Goal: Obtain resource: Download file/media

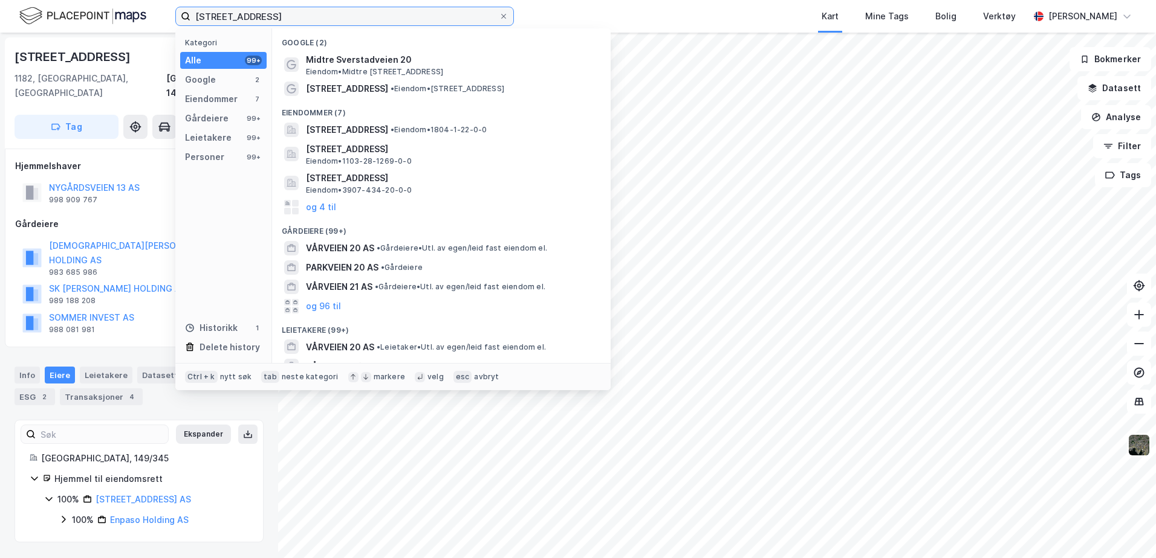
drag, startPoint x: 0, startPoint y: 0, endPoint x: 98, endPoint y: 7, distance: 98.1
click at [98, 7] on div "Vårveien 20 Kategori Alle 99+ Google 2 Eiendommer 7 Gårdeiere 99+ Leietakere 99…" at bounding box center [578, 16] width 1156 height 33
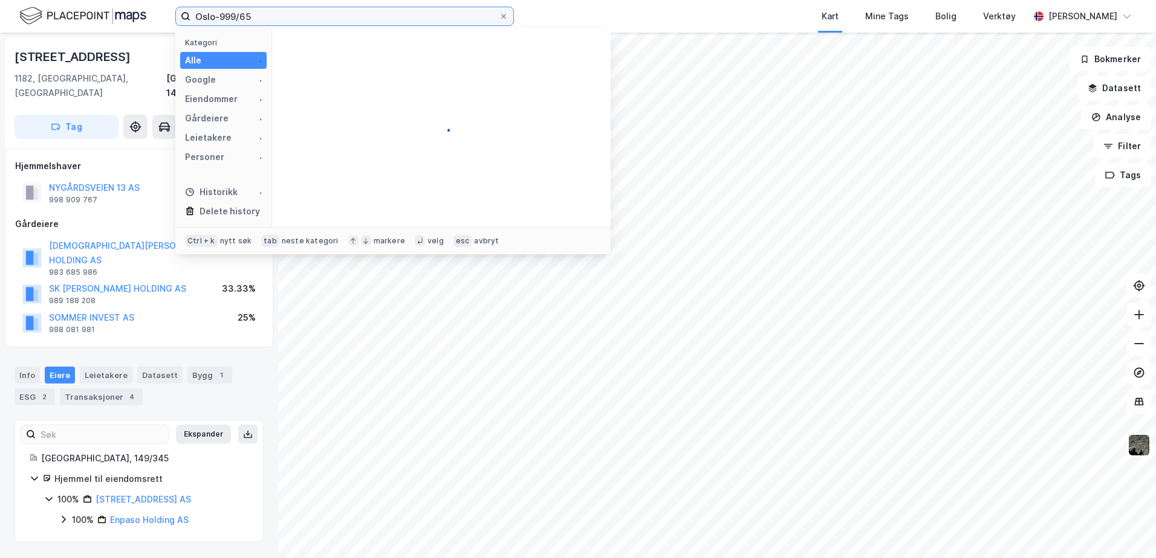
type input "Oslo-999/65"
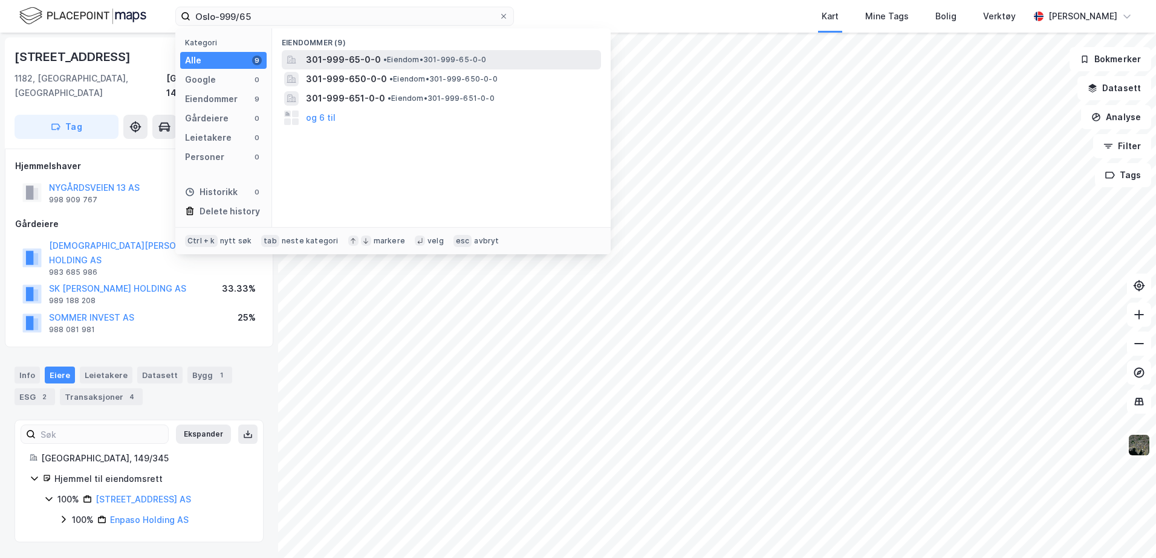
click at [459, 57] on span "• Eiendom • 301-999-65-0-0" at bounding box center [434, 60] width 103 height 10
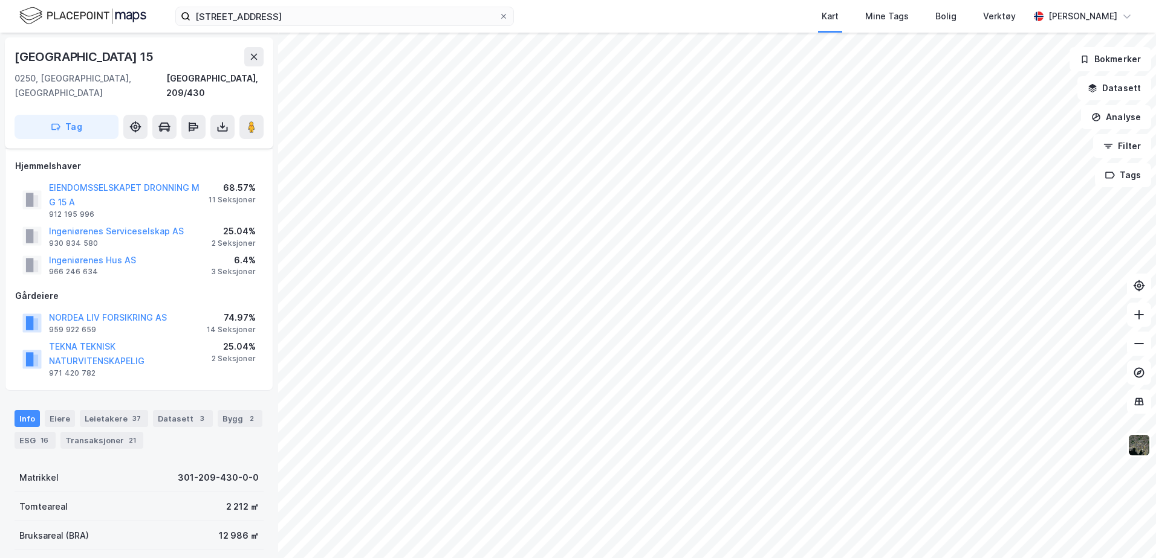
scroll to position [141, 0]
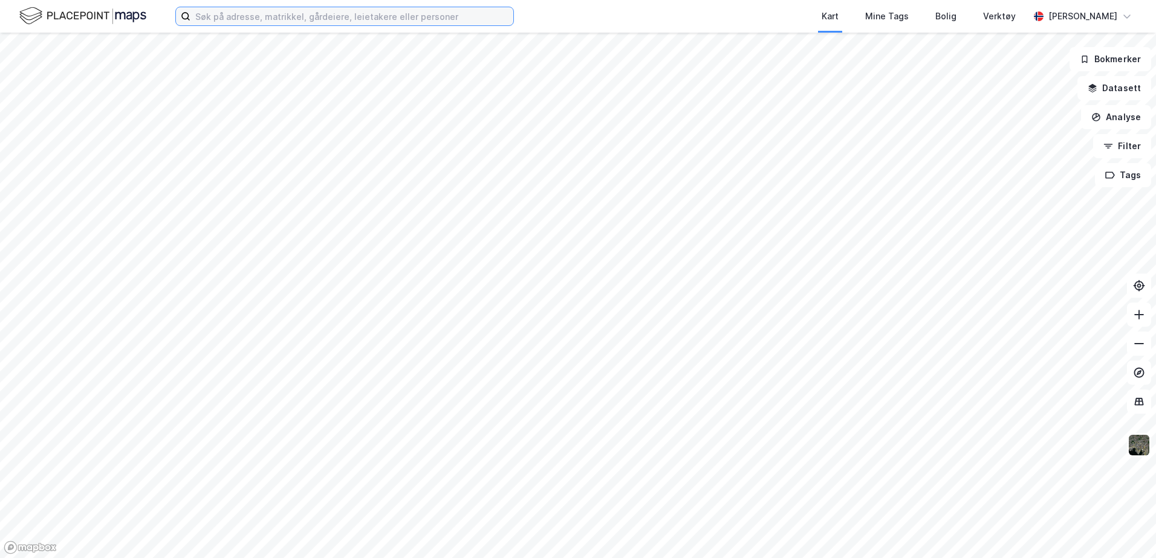
click at [219, 12] on input at bounding box center [351, 16] width 323 height 18
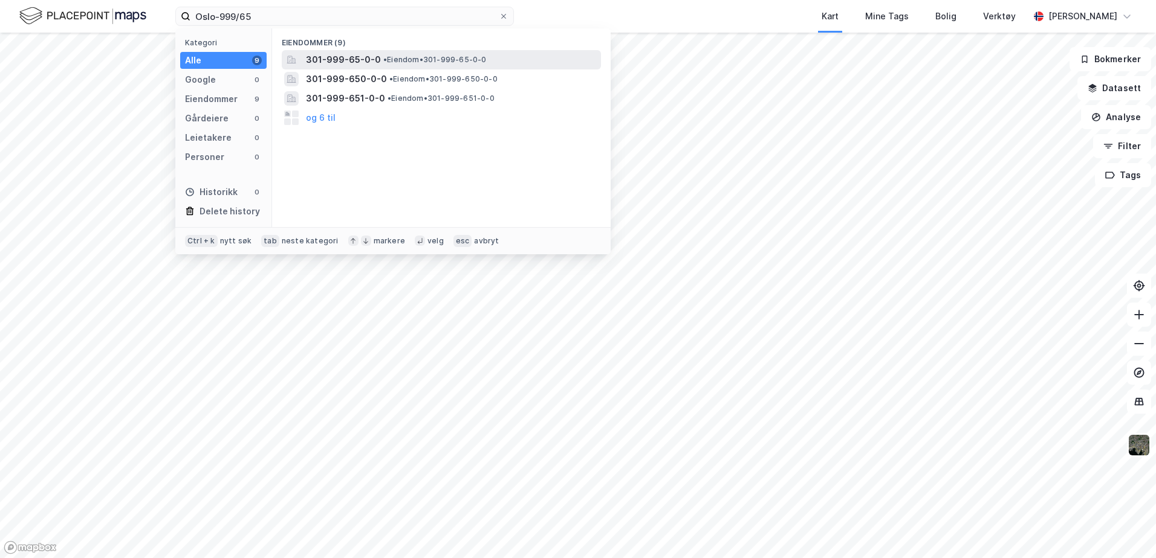
click at [364, 63] on span "301-999-65-0-0" at bounding box center [343, 60] width 75 height 15
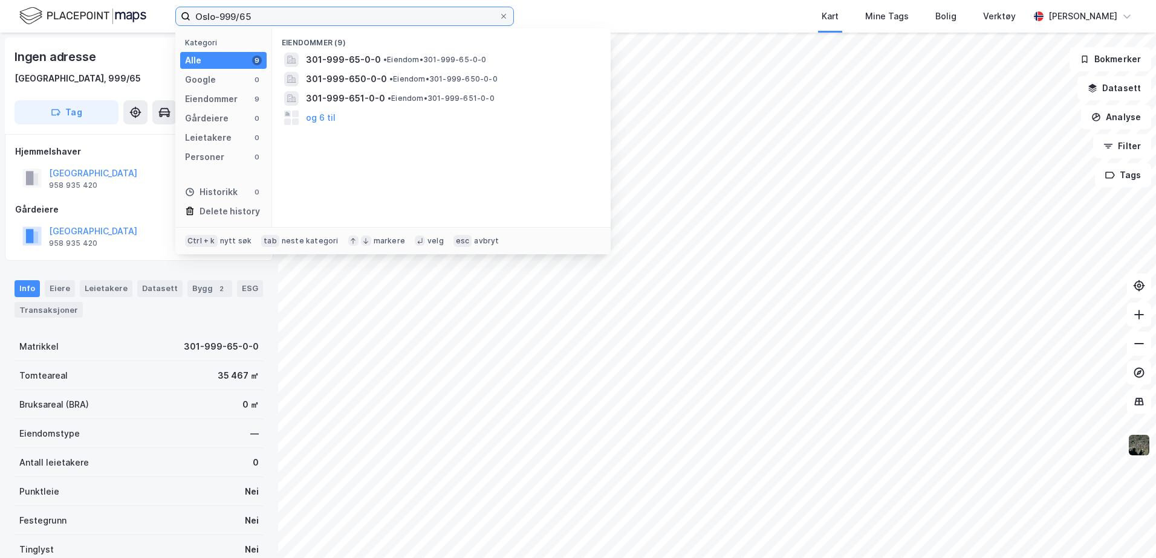
drag, startPoint x: 253, startPoint y: 24, endPoint x: 219, endPoint y: 13, distance: 35.4
click at [219, 14] on input "Oslo-999/65" at bounding box center [344, 16] width 308 height 18
type input "Oslo-30/305"
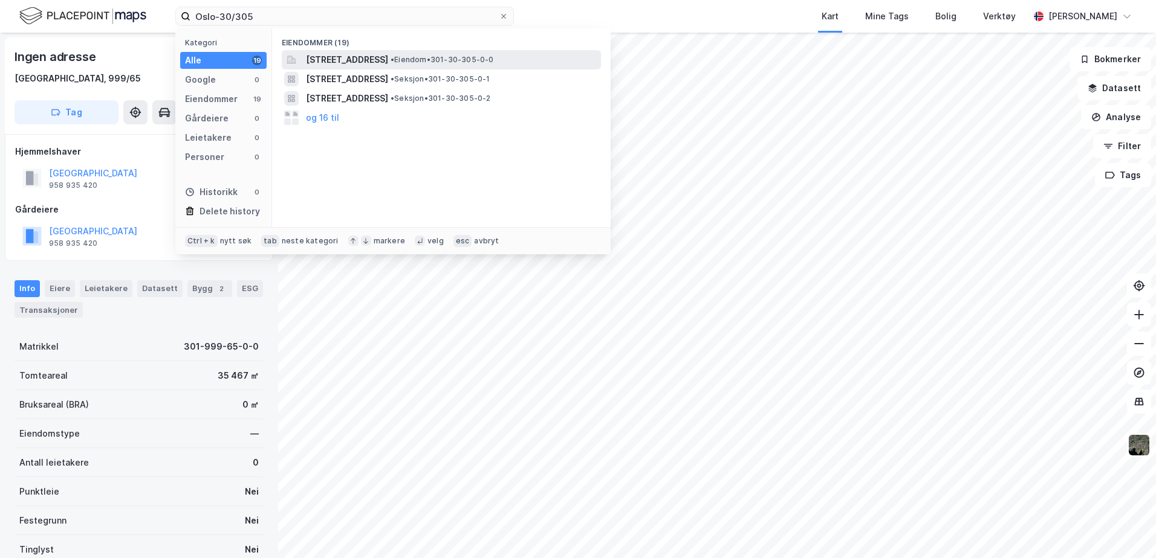
click at [365, 61] on span "Harbitzalléen 14A, 0275, OSLO, OSLO" at bounding box center [347, 60] width 82 height 15
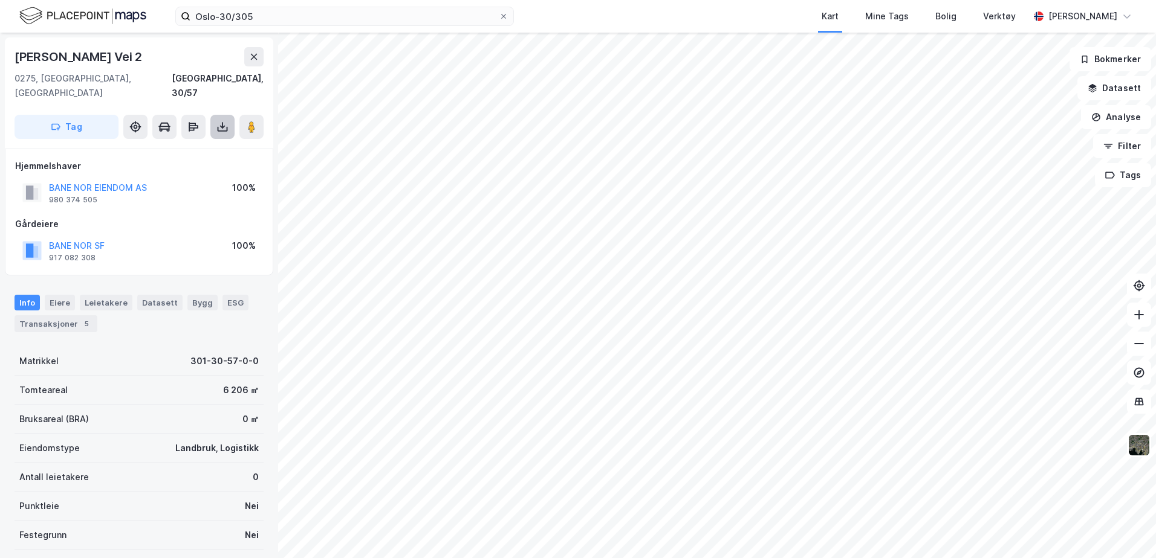
click at [221, 121] on icon at bounding box center [222, 127] width 12 height 12
click at [176, 146] on div "Last ned grunnbok" at bounding box center [163, 151] width 70 height 10
click at [222, 121] on button at bounding box center [222, 127] width 24 height 24
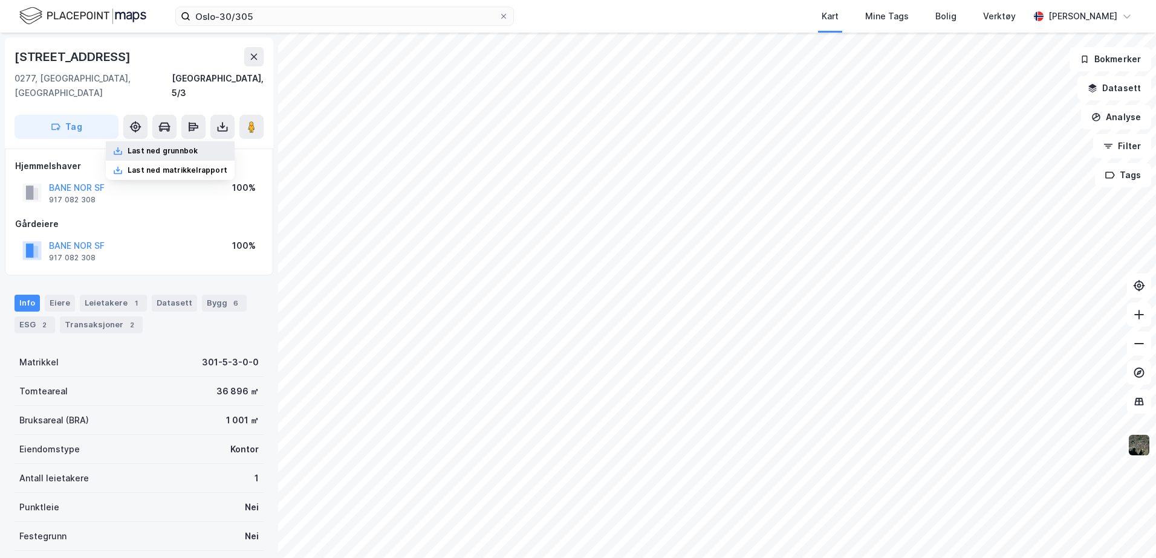
click at [197, 146] on div "Last ned grunnbok" at bounding box center [163, 151] width 70 height 10
